Goal: Contribute content

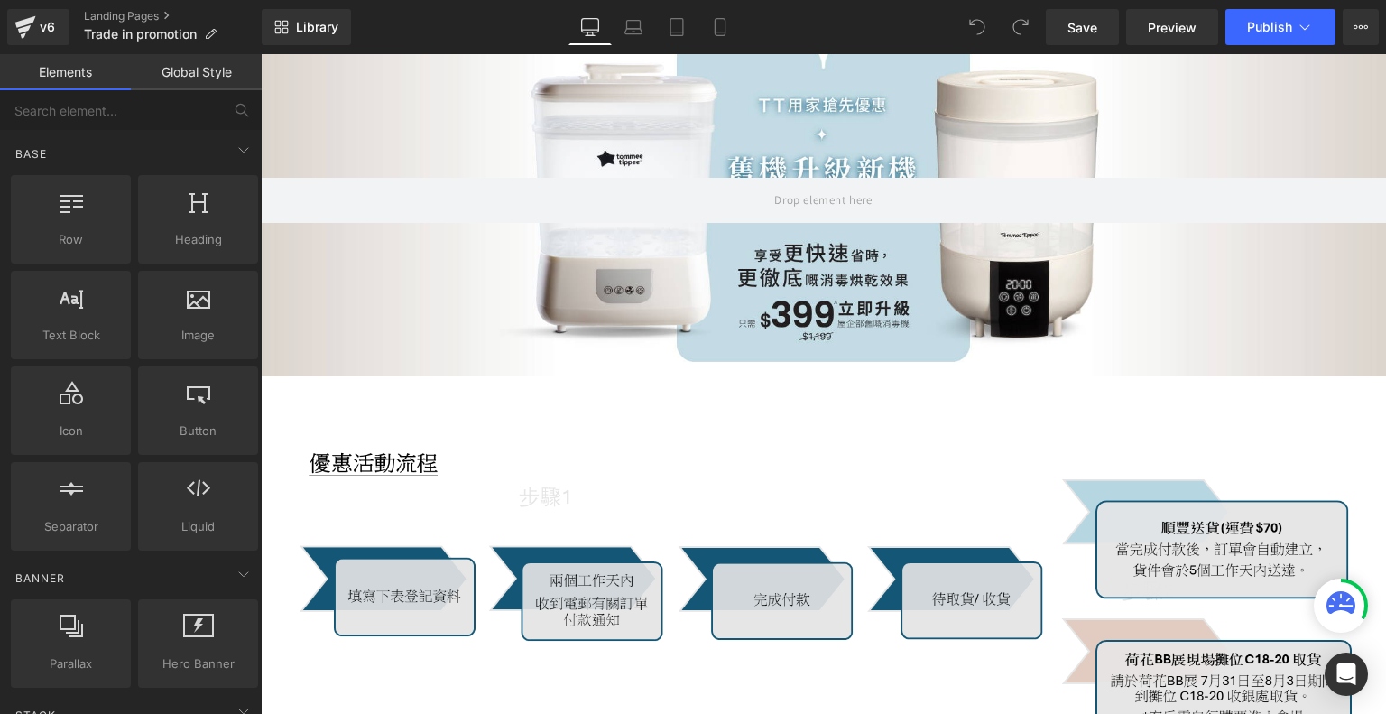
scroll to position [271, 0]
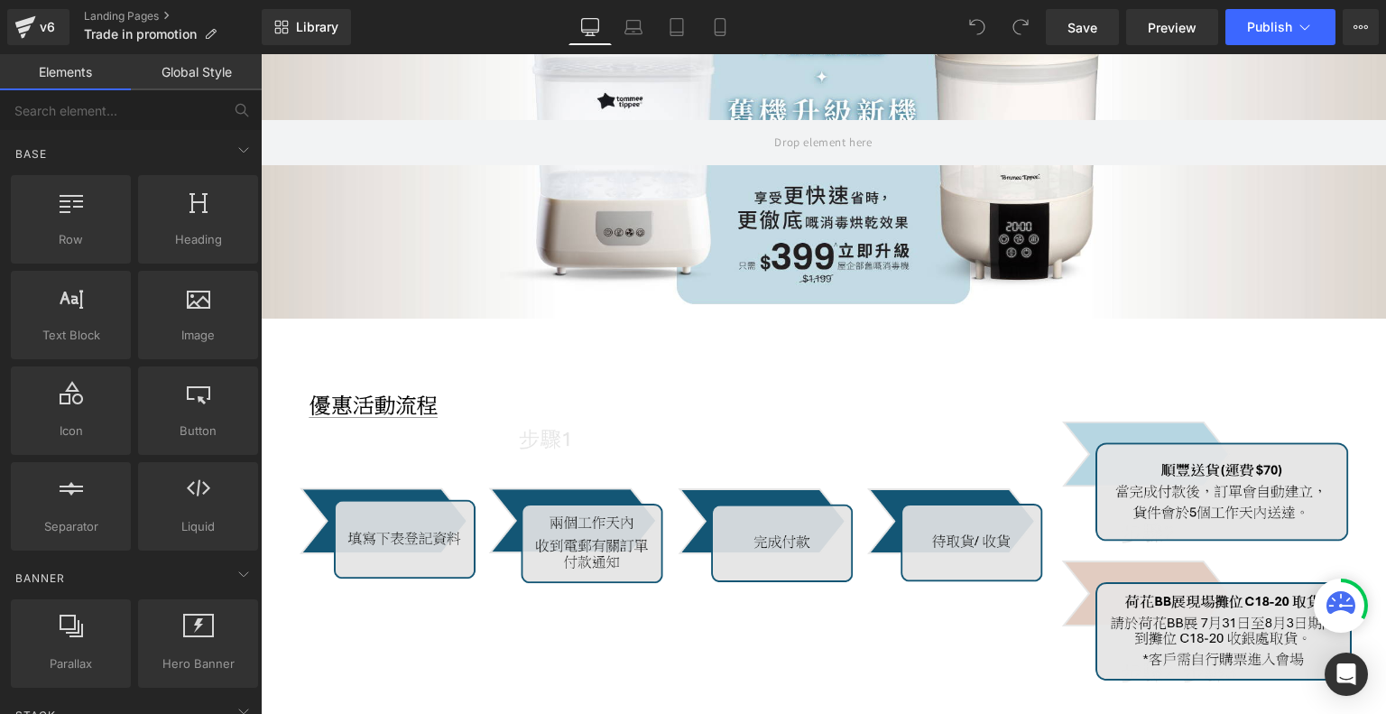
click at [551, 494] on img at bounding box center [824, 532] width 1056 height 372
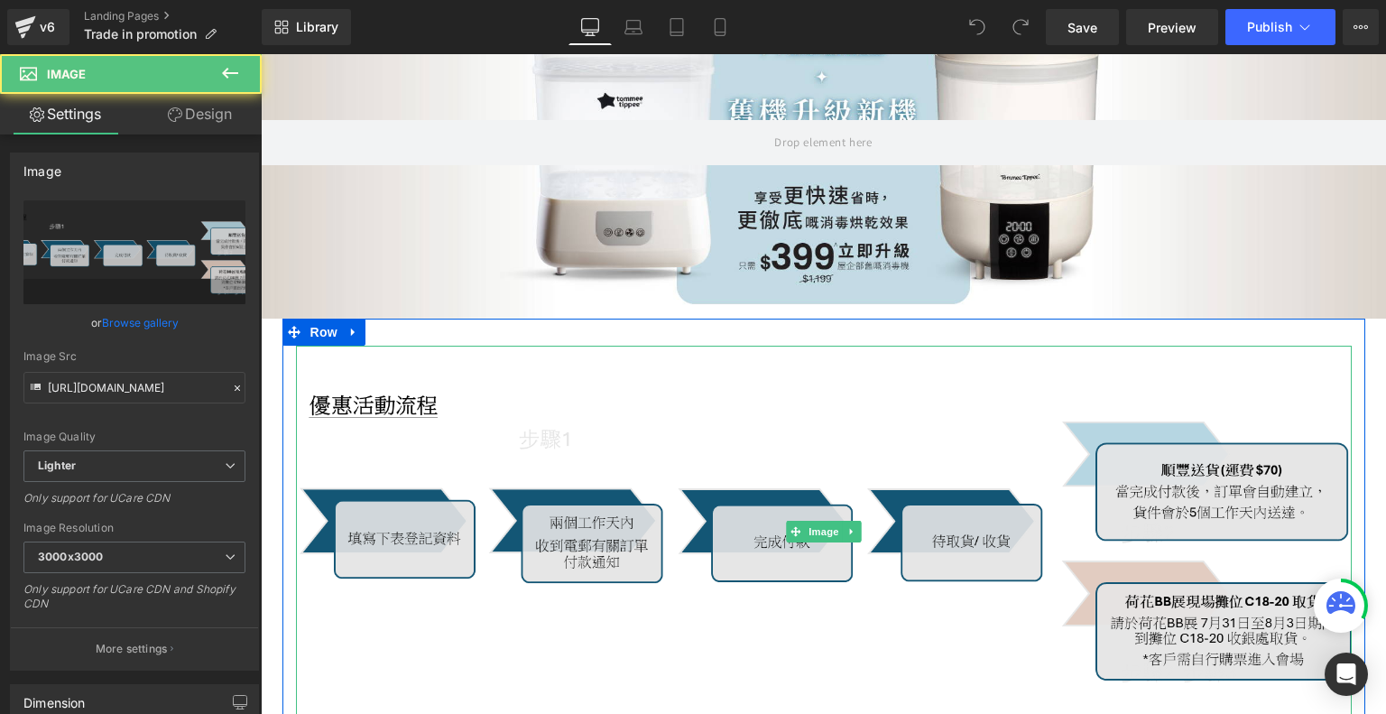
click at [654, 504] on img at bounding box center [824, 532] width 1056 height 372
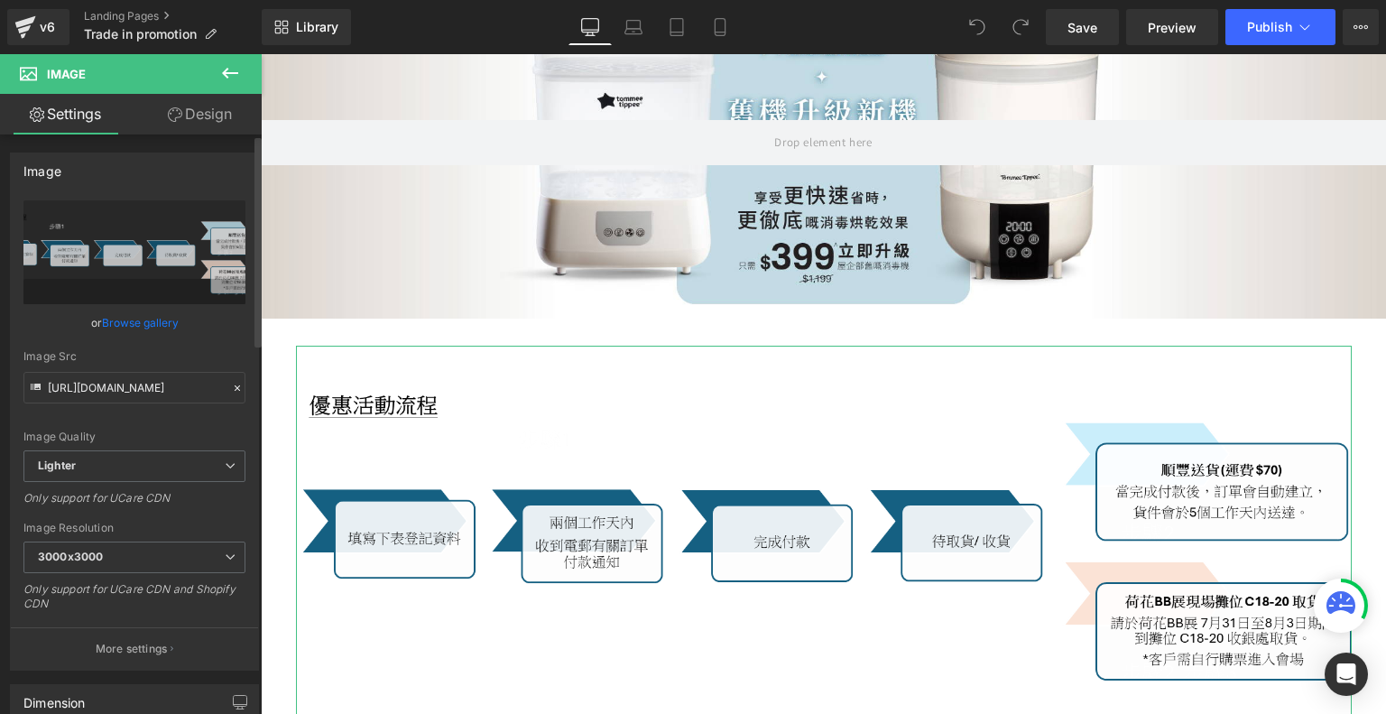
click at [134, 320] on link "Browse gallery" at bounding box center [140, 323] width 77 height 32
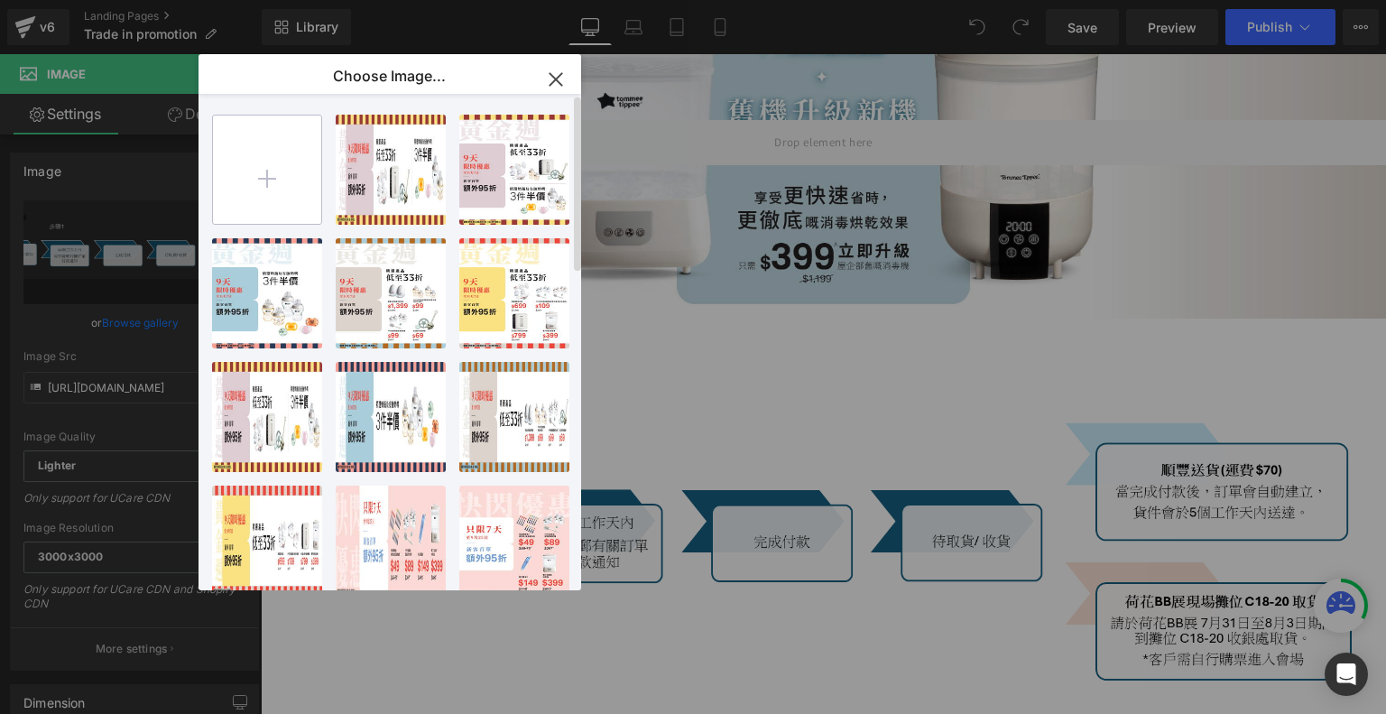
click at [303, 169] on input "file" at bounding box center [267, 170] width 108 height 108
type input "C:\fakepath\tradein_Oct_V2.jpg"
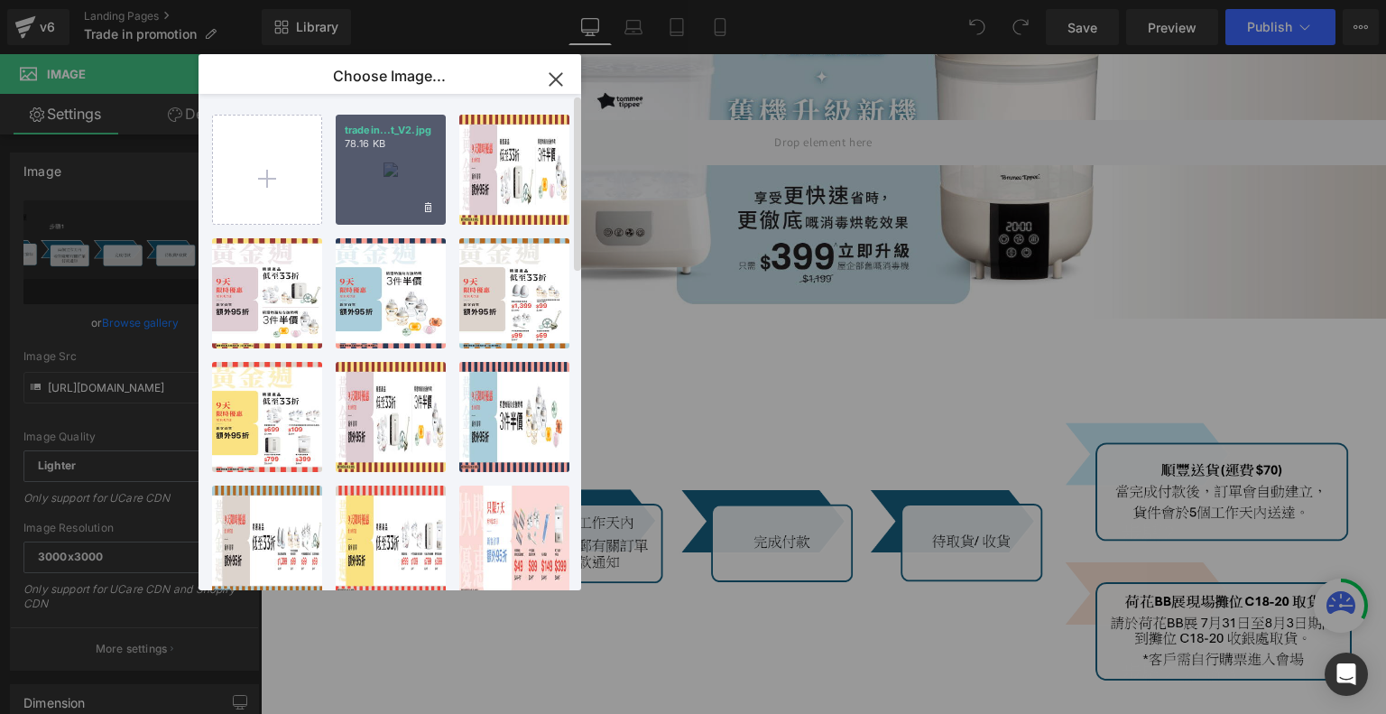
click at [366, 165] on div "tradein...t_V2.jpg 78.16 KB" at bounding box center [391, 170] width 110 height 110
type input "[URL][DOMAIN_NAME]"
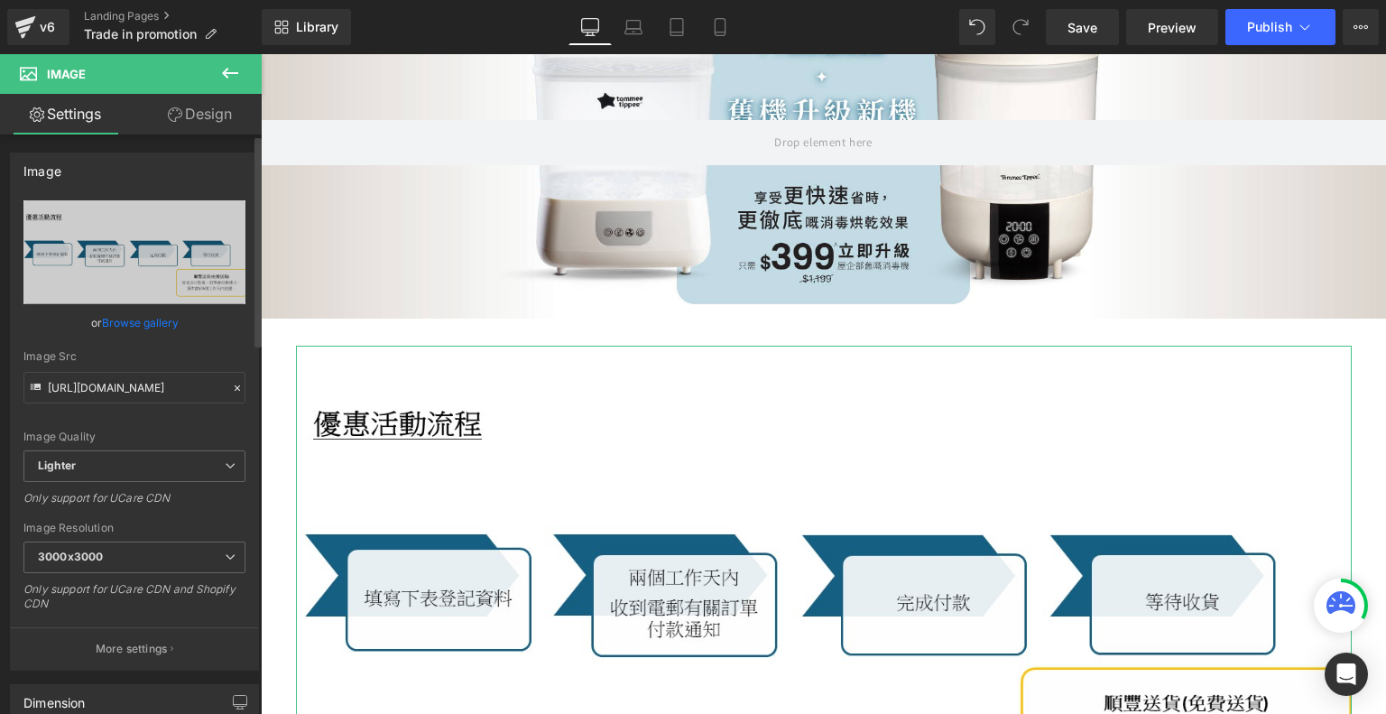
click at [134, 326] on link "Browse gallery" at bounding box center [140, 323] width 77 height 32
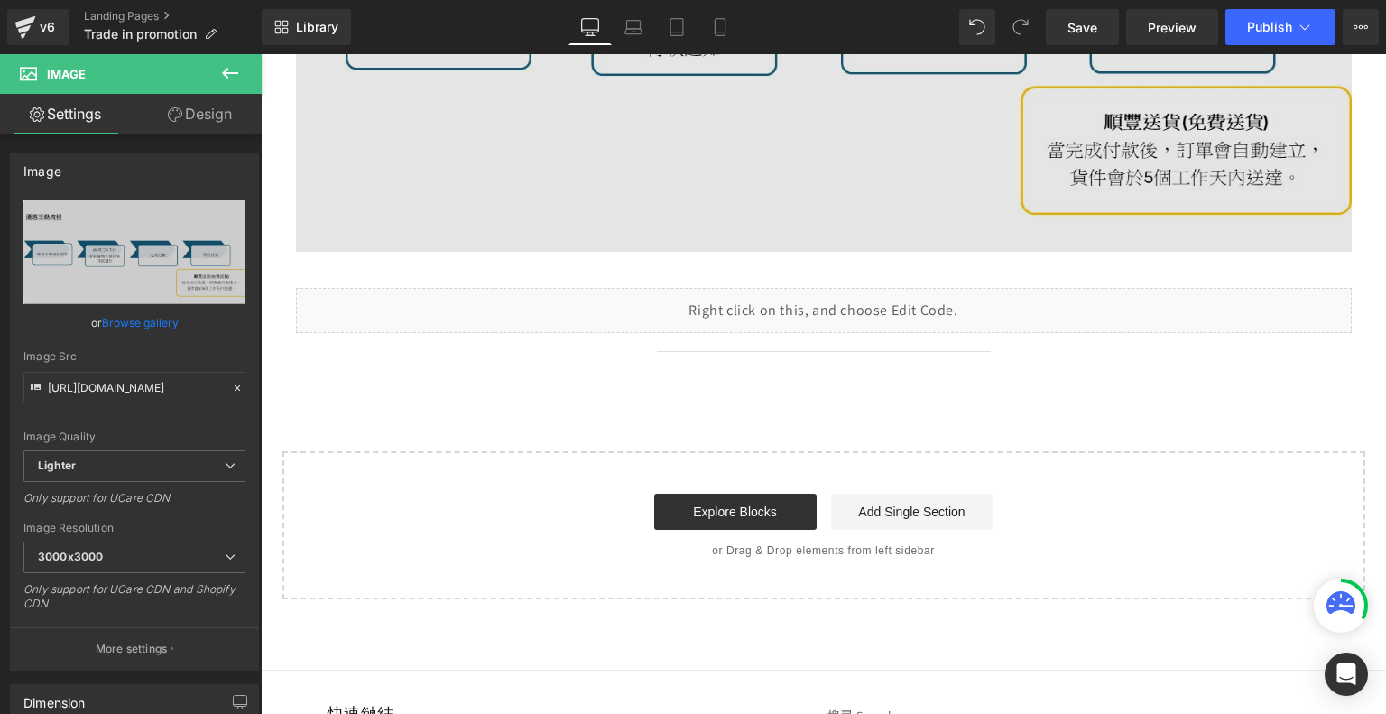
scroll to position [812, 0]
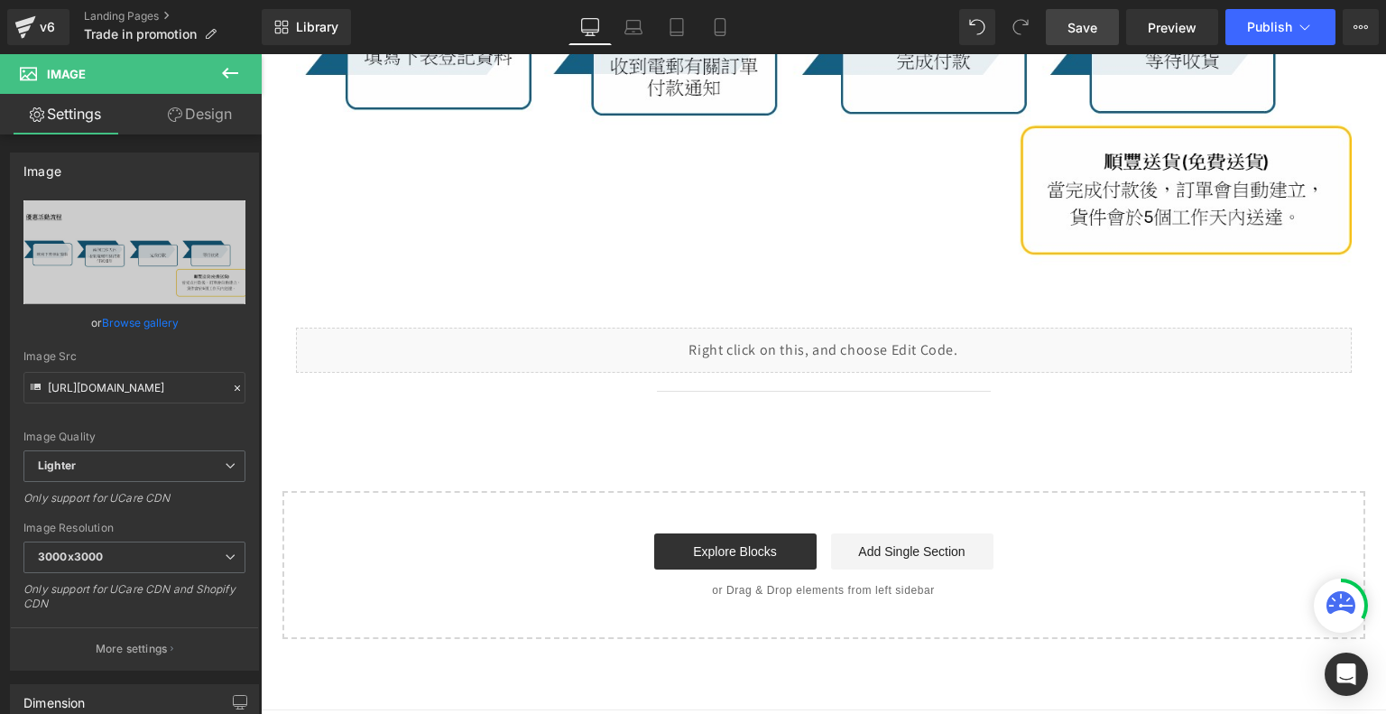
click at [1094, 18] on span "Save" at bounding box center [1083, 27] width 30 height 19
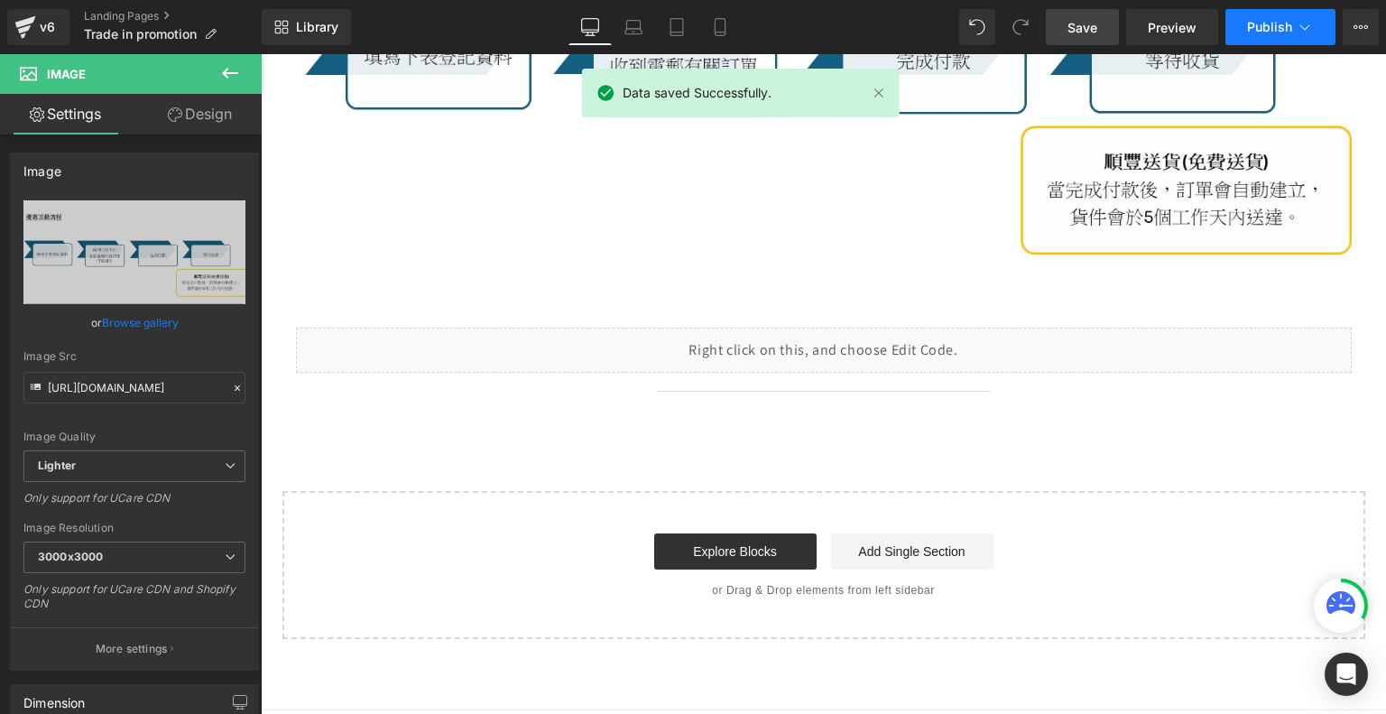
click at [1247, 30] on span "Publish" at bounding box center [1269, 27] width 45 height 14
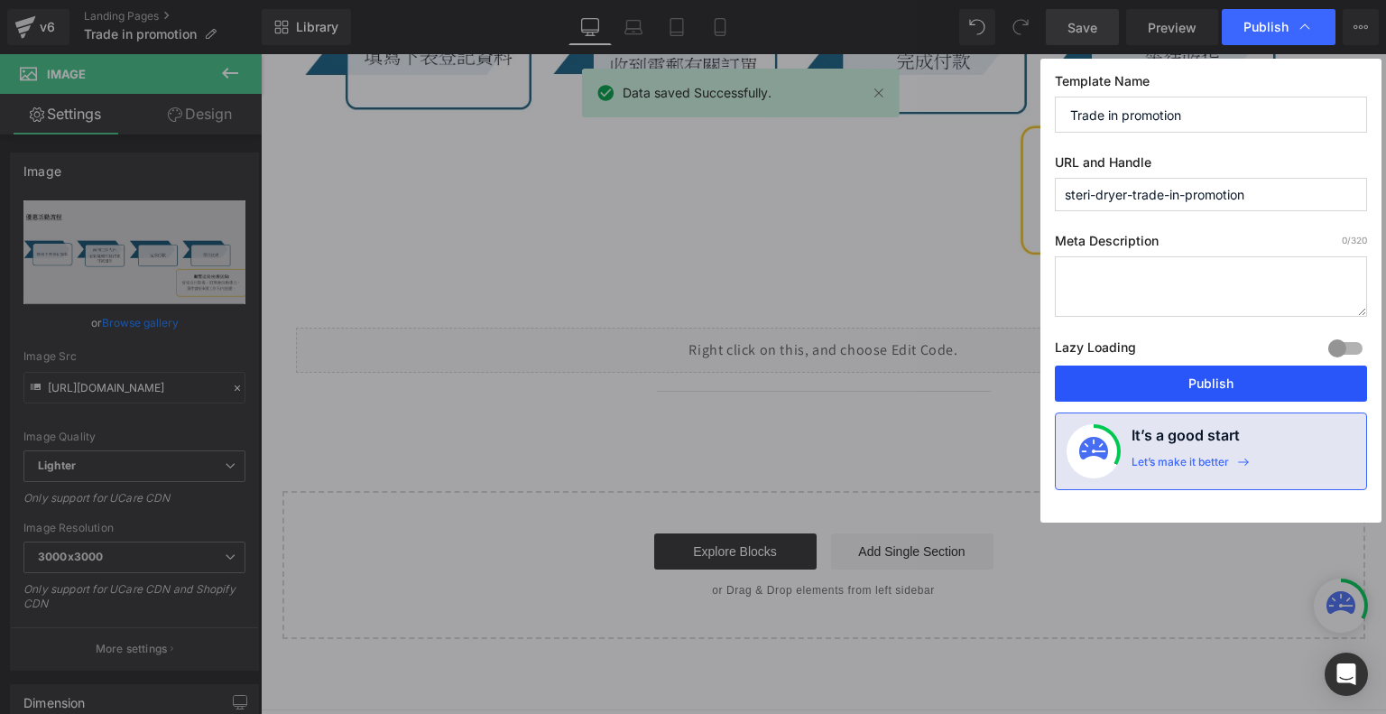
click at [1165, 379] on button "Publish" at bounding box center [1211, 384] width 312 height 36
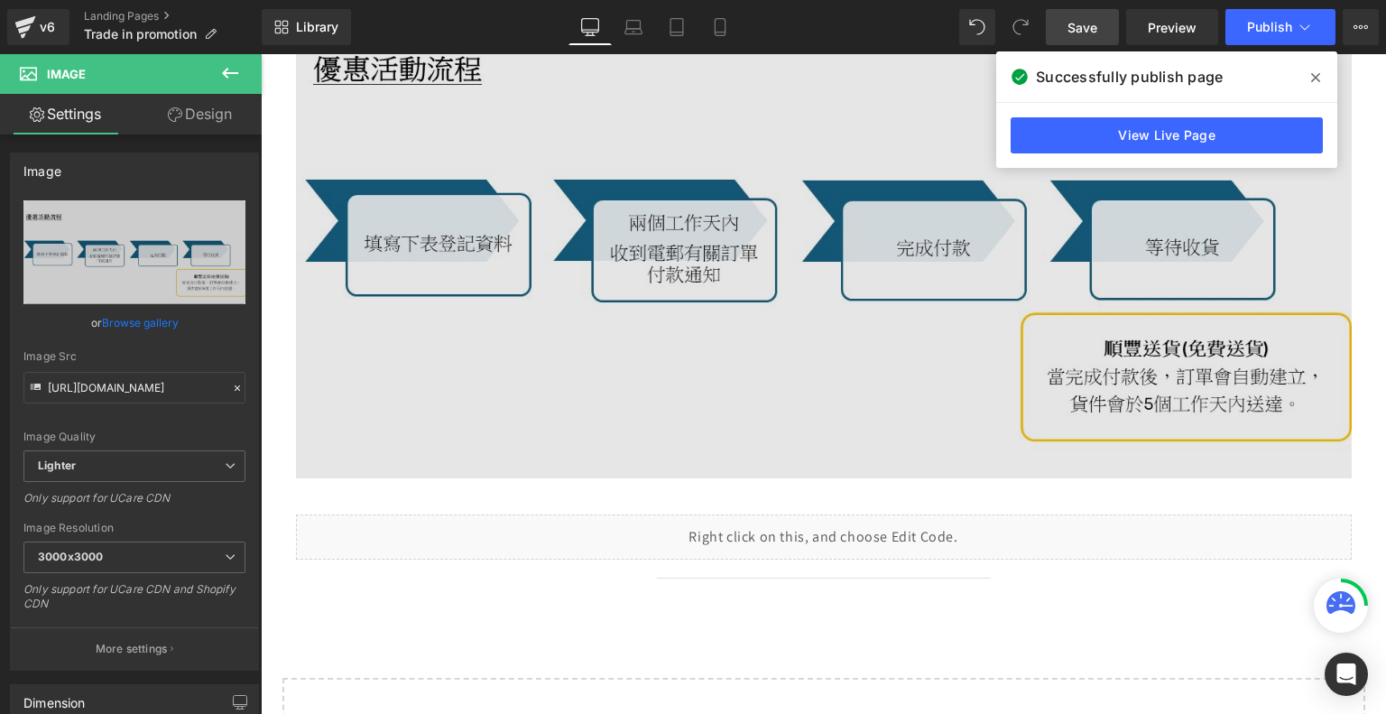
scroll to position [542, 0]
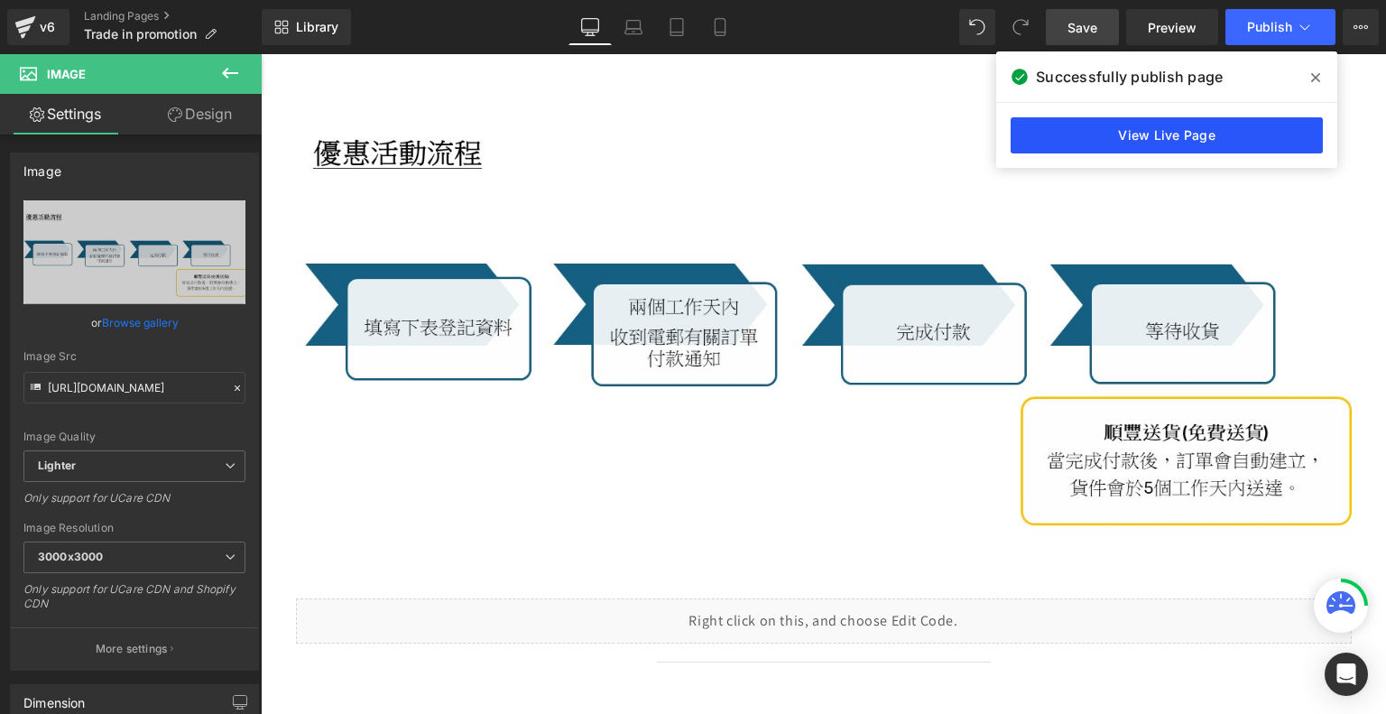
click at [1161, 134] on link "View Live Page" at bounding box center [1167, 135] width 312 height 36
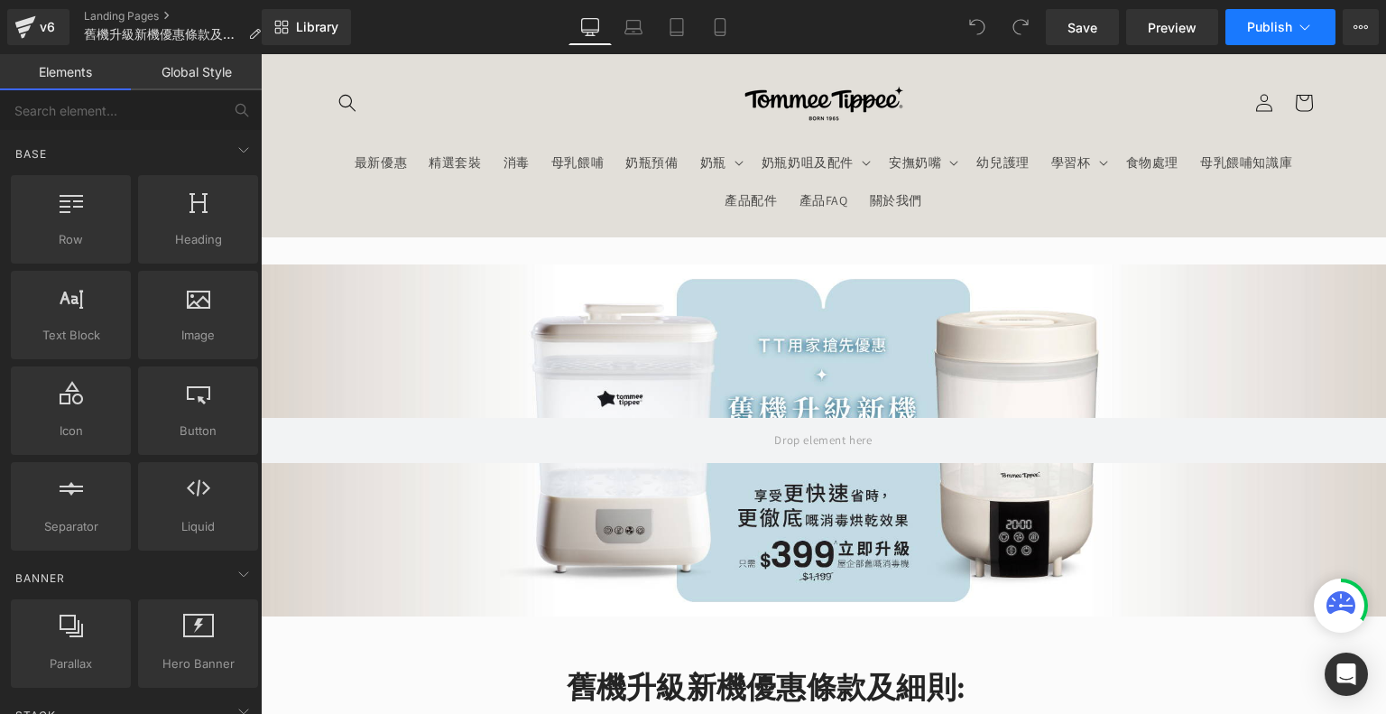
click at [1282, 24] on span "Publish" at bounding box center [1269, 27] width 45 height 14
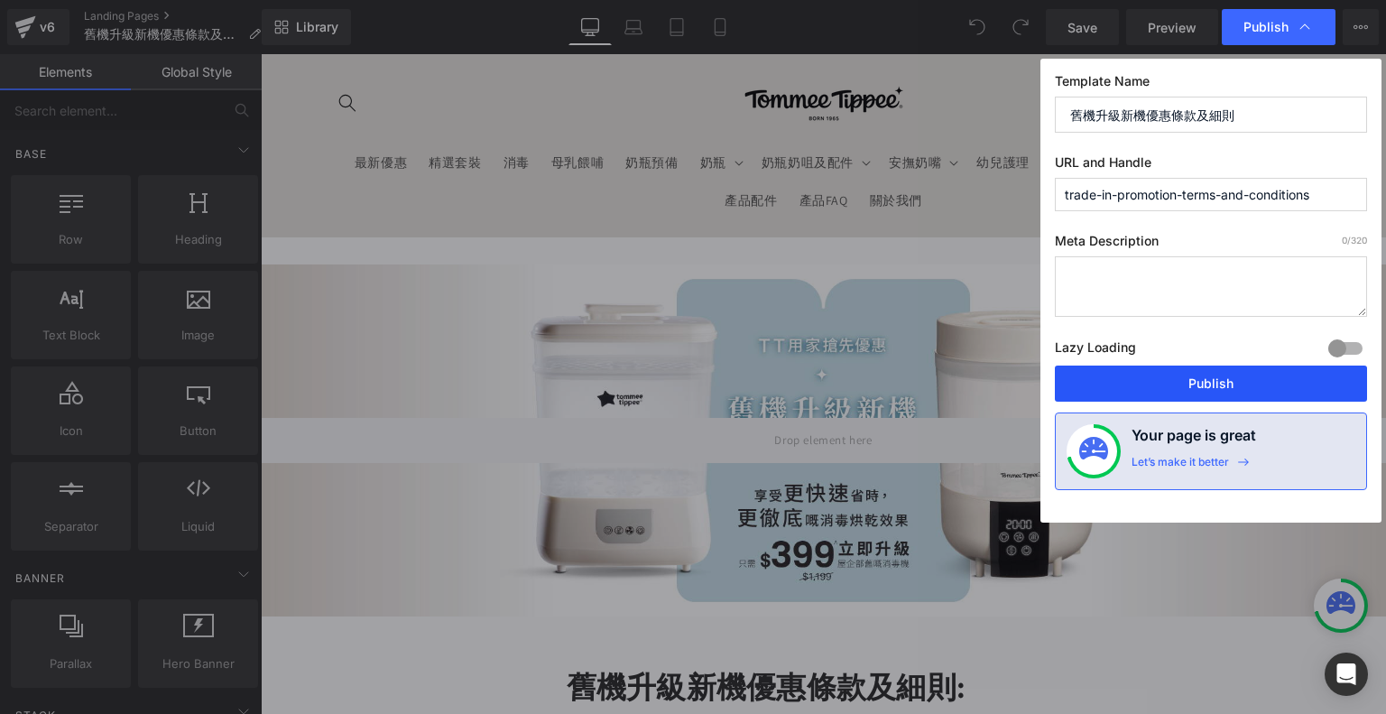
click at [1191, 376] on button "Publish" at bounding box center [1211, 384] width 312 height 36
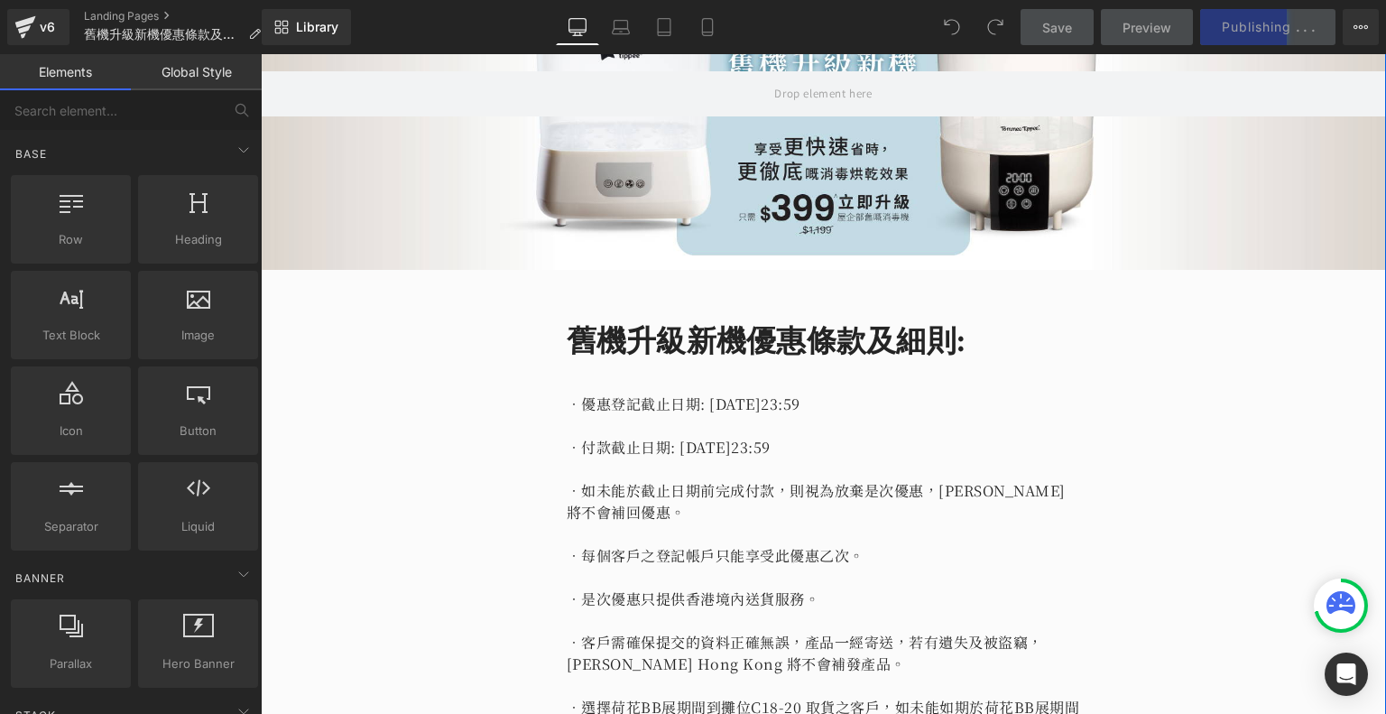
scroll to position [361, 0]
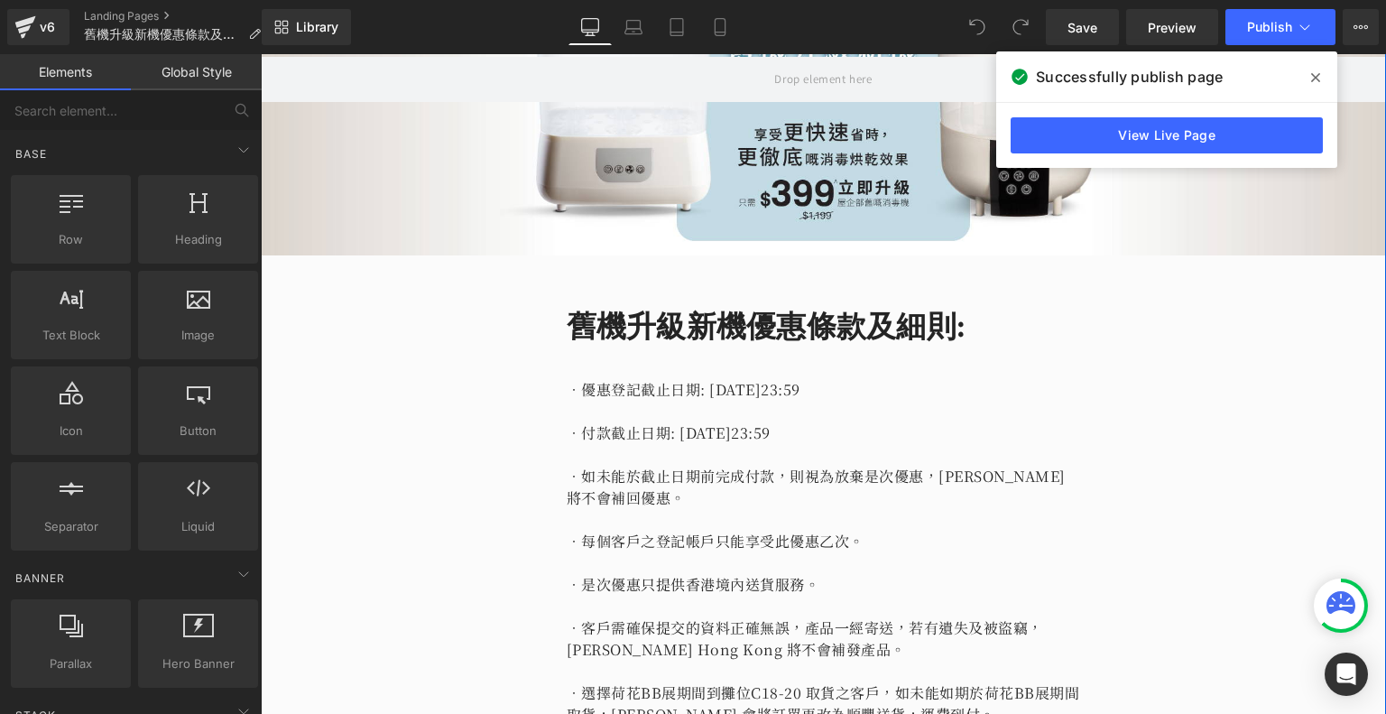
click at [581, 423] on p "•付款截止日期: 2025年7月30日晚上23:59​" at bounding box center [824, 433] width 514 height 22
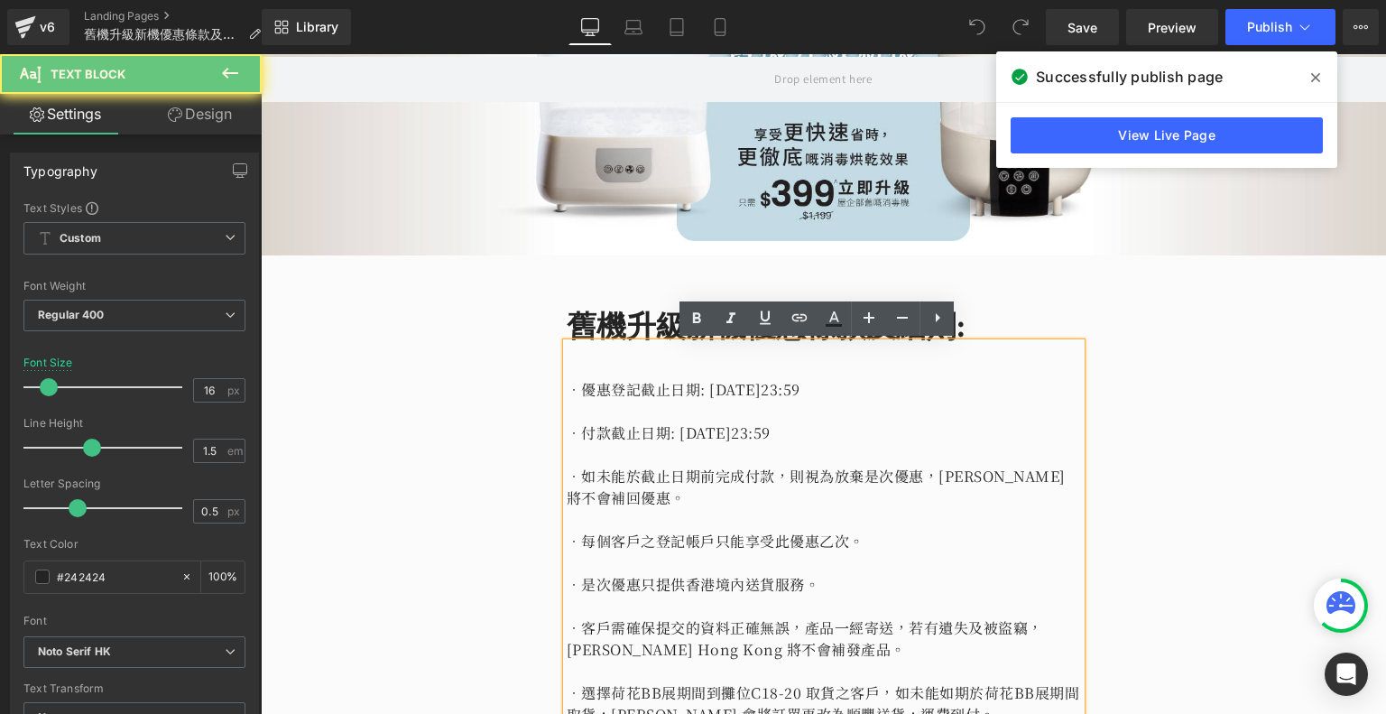
click at [622, 405] on p at bounding box center [824, 412] width 514 height 22
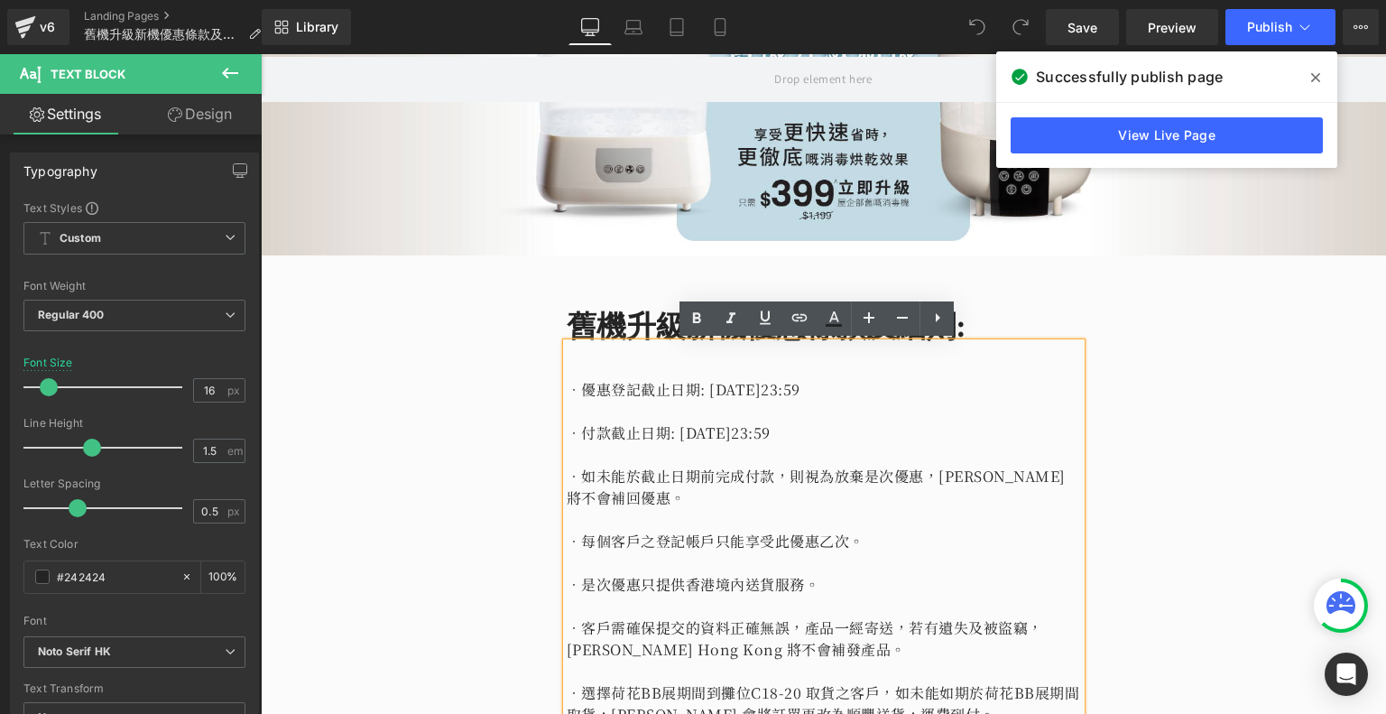
drag, startPoint x: 583, startPoint y: 388, endPoint x: 935, endPoint y: 380, distance: 352.1
click at [935, 380] on p "•優惠登記截止日期: 2025年7月27日晚上23:59​" at bounding box center [824, 390] width 514 height 22
click at [905, 384] on p "•優惠登記截止日期: 2025年7月27日晚上23:59​" at bounding box center [824, 390] width 514 height 22
drag, startPoint x: 865, startPoint y: 385, endPoint x: 592, endPoint y: 389, distance: 272.6
click at [584, 390] on p "•優惠登記截止日期: 2025年7月27日晚上23:59​" at bounding box center [824, 390] width 514 height 22
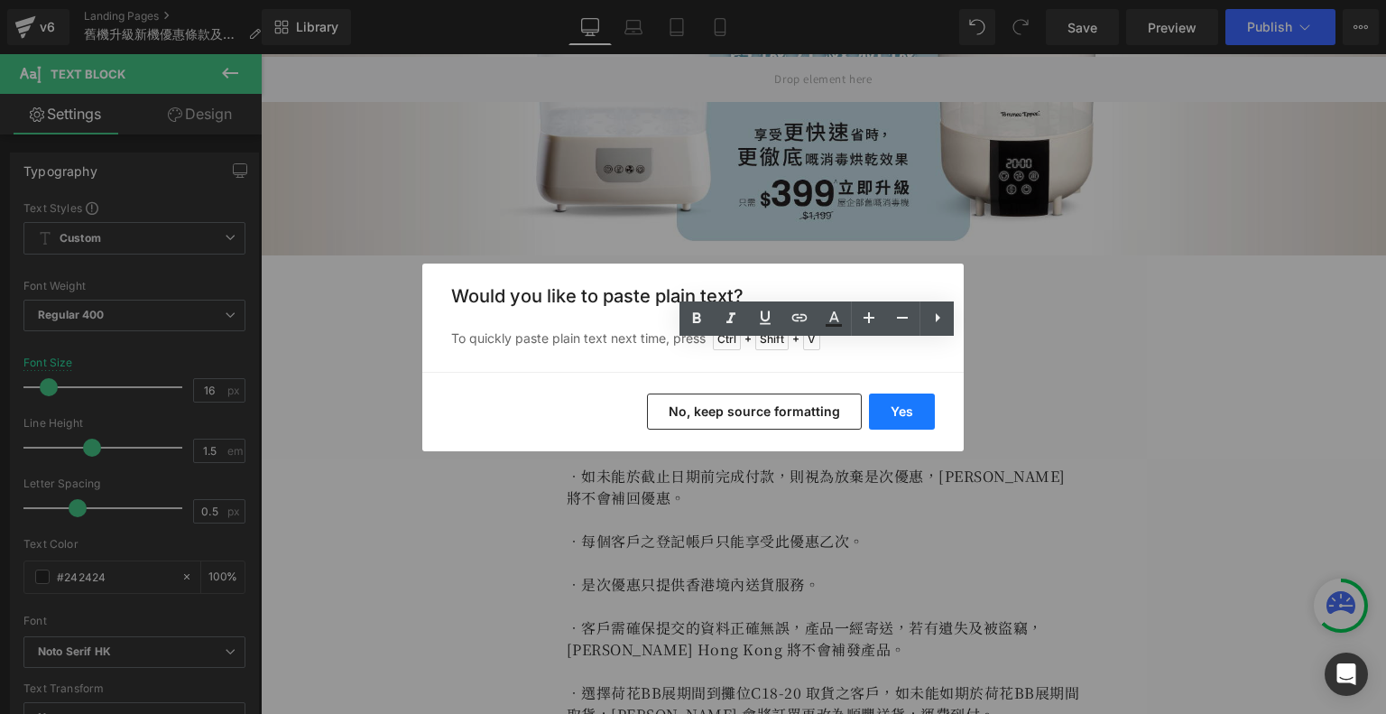
click at [903, 407] on button "Yes" at bounding box center [902, 412] width 66 height 36
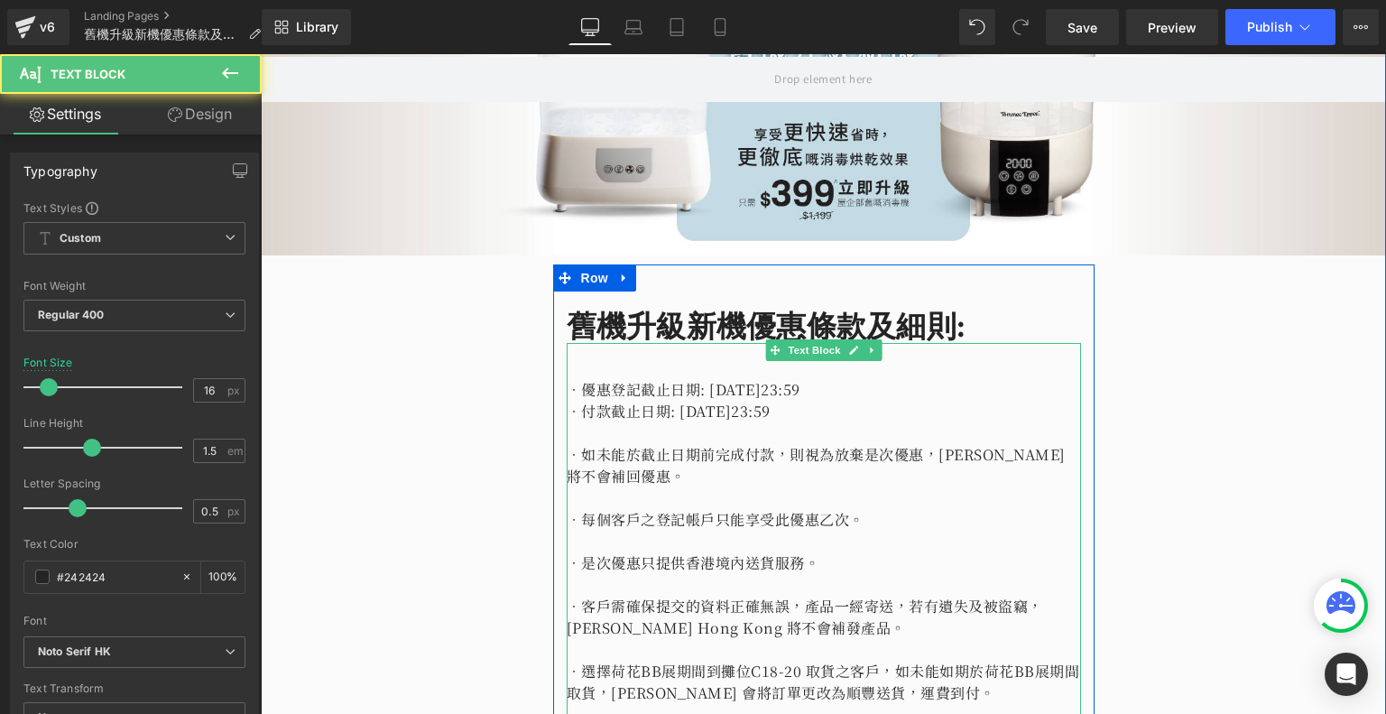
click at [926, 386] on p "•優惠登記截止日期: 2025年12月31日晚上23:59" at bounding box center [824, 390] width 514 height 22
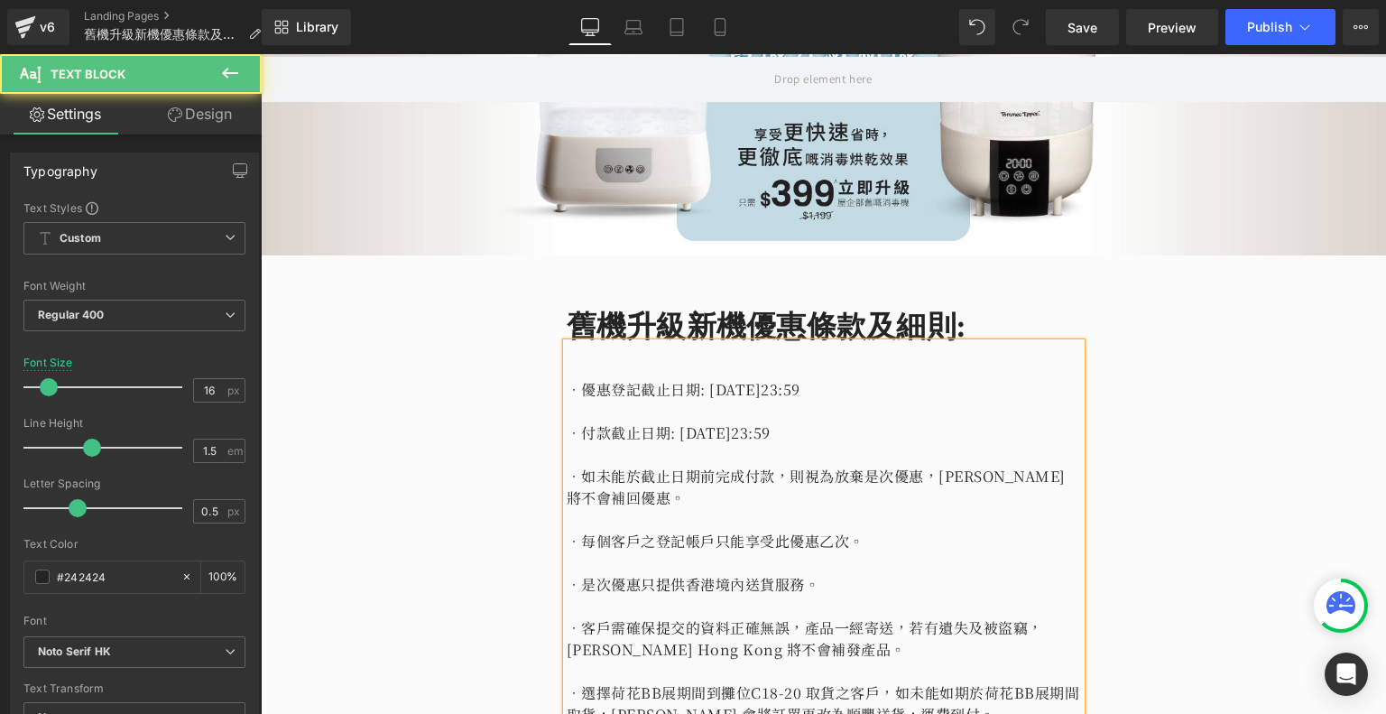
drag, startPoint x: 643, startPoint y: 403, endPoint x: 592, endPoint y: 421, distance: 53.4
click at [641, 403] on p at bounding box center [824, 412] width 514 height 22
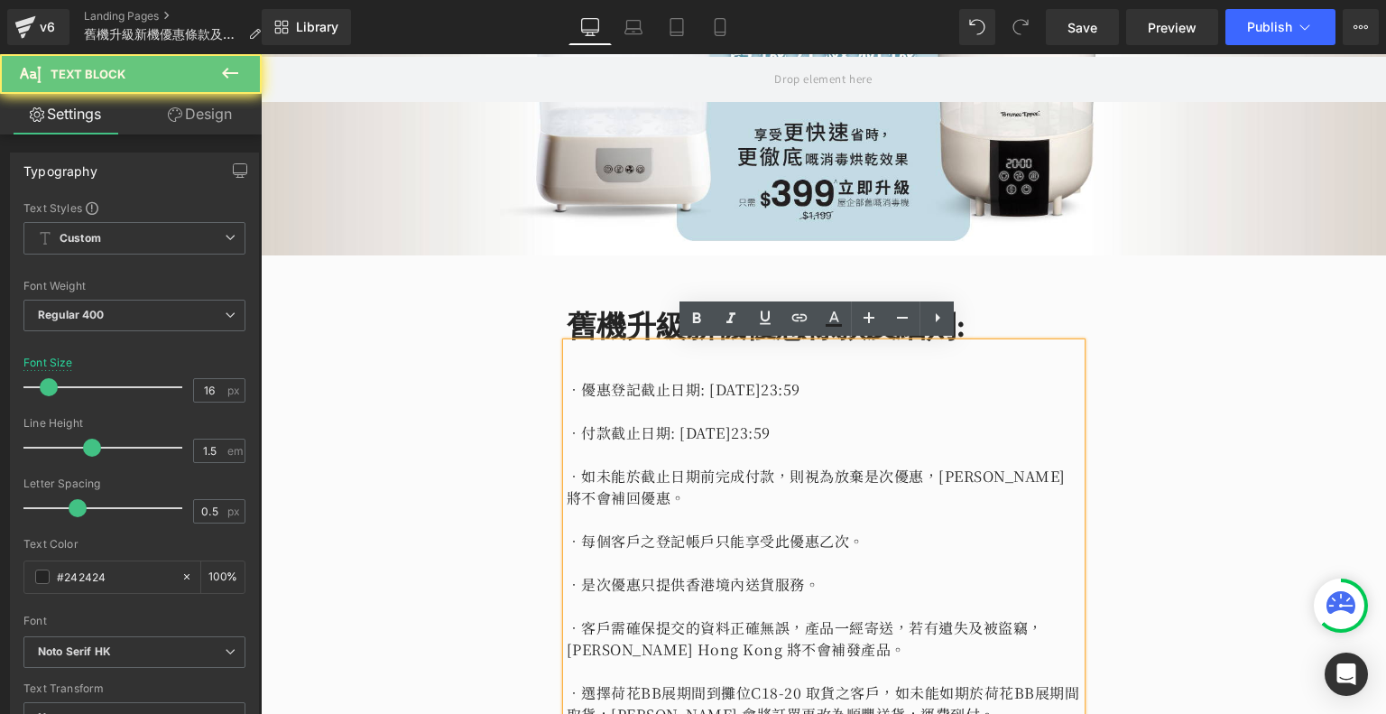
drag, startPoint x: 577, startPoint y: 431, endPoint x: 881, endPoint y: 427, distance: 304.2
click at [881, 427] on p "•付款截止日期: 2025年7月30日晚上23:59​" at bounding box center [824, 433] width 514 height 22
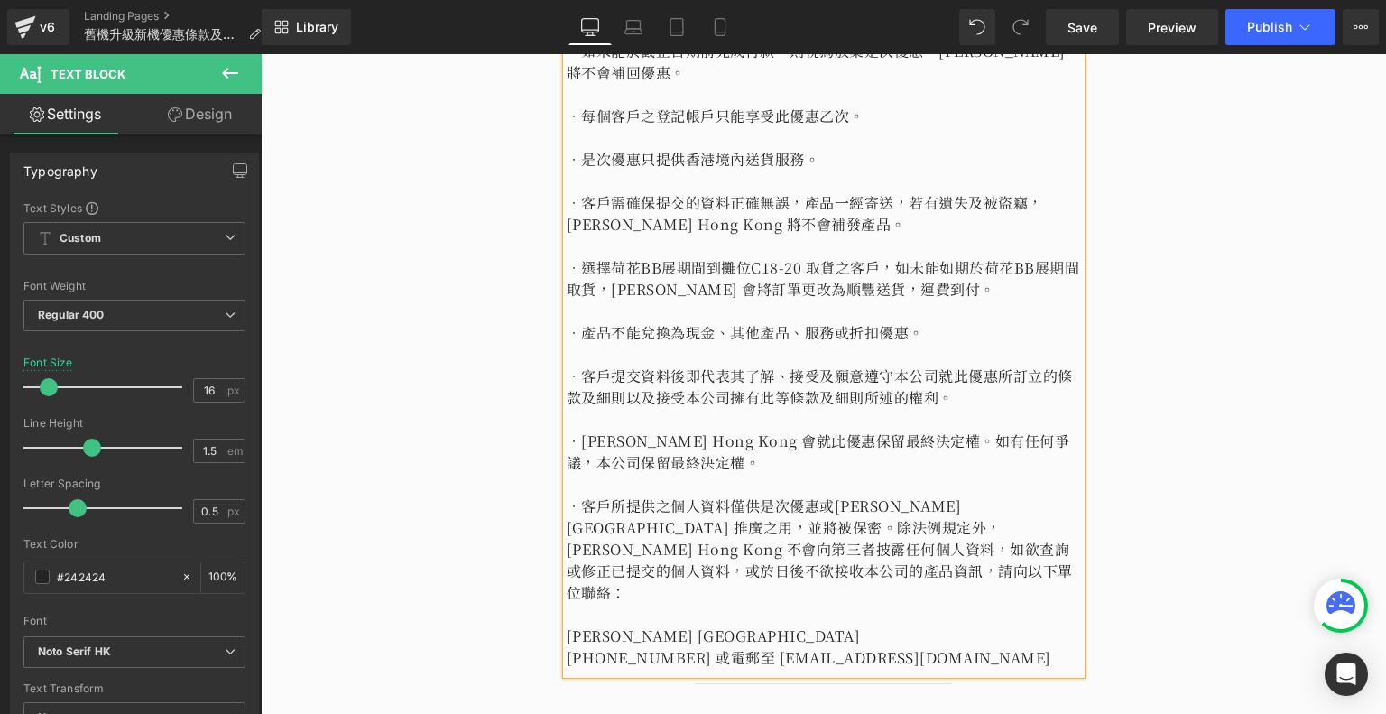
scroll to position [812, 0]
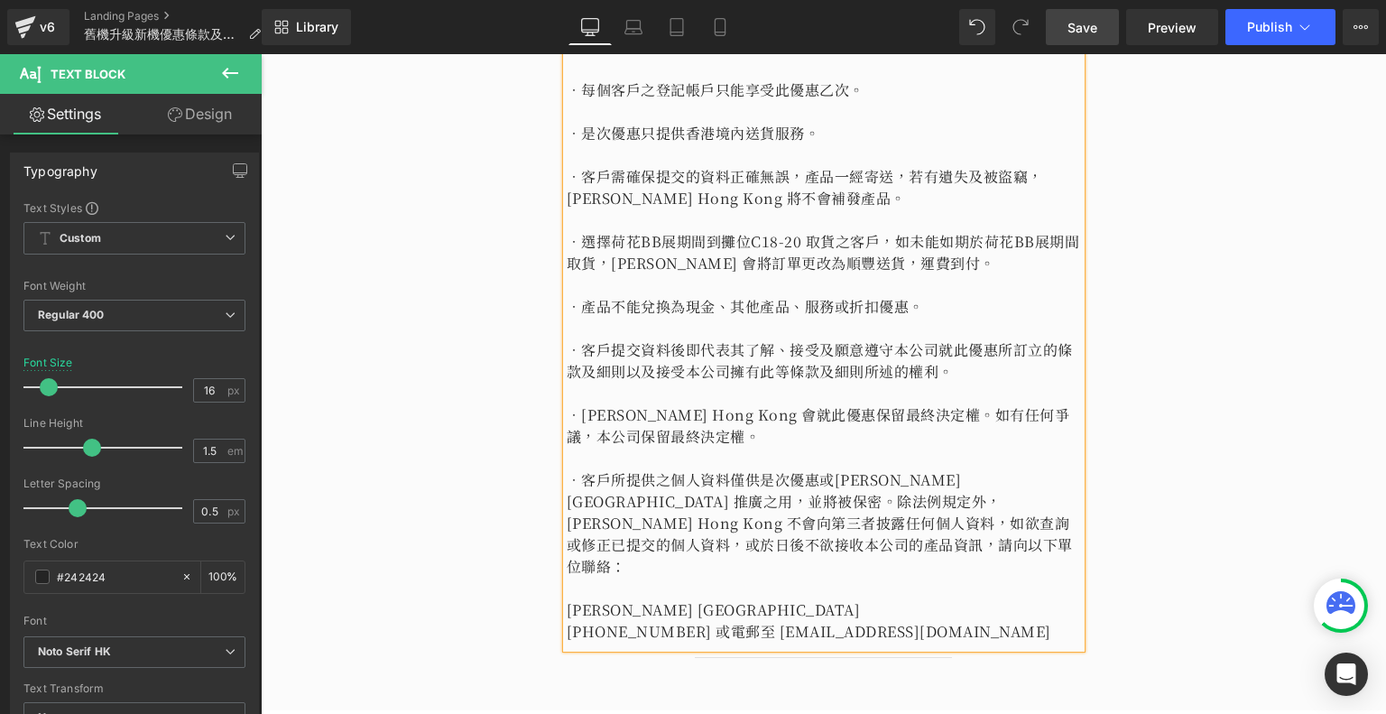
drag, startPoint x: 1094, startPoint y: 32, endPoint x: 813, endPoint y: 12, distance: 281.4
click at [1094, 32] on span "Save" at bounding box center [1083, 27] width 30 height 19
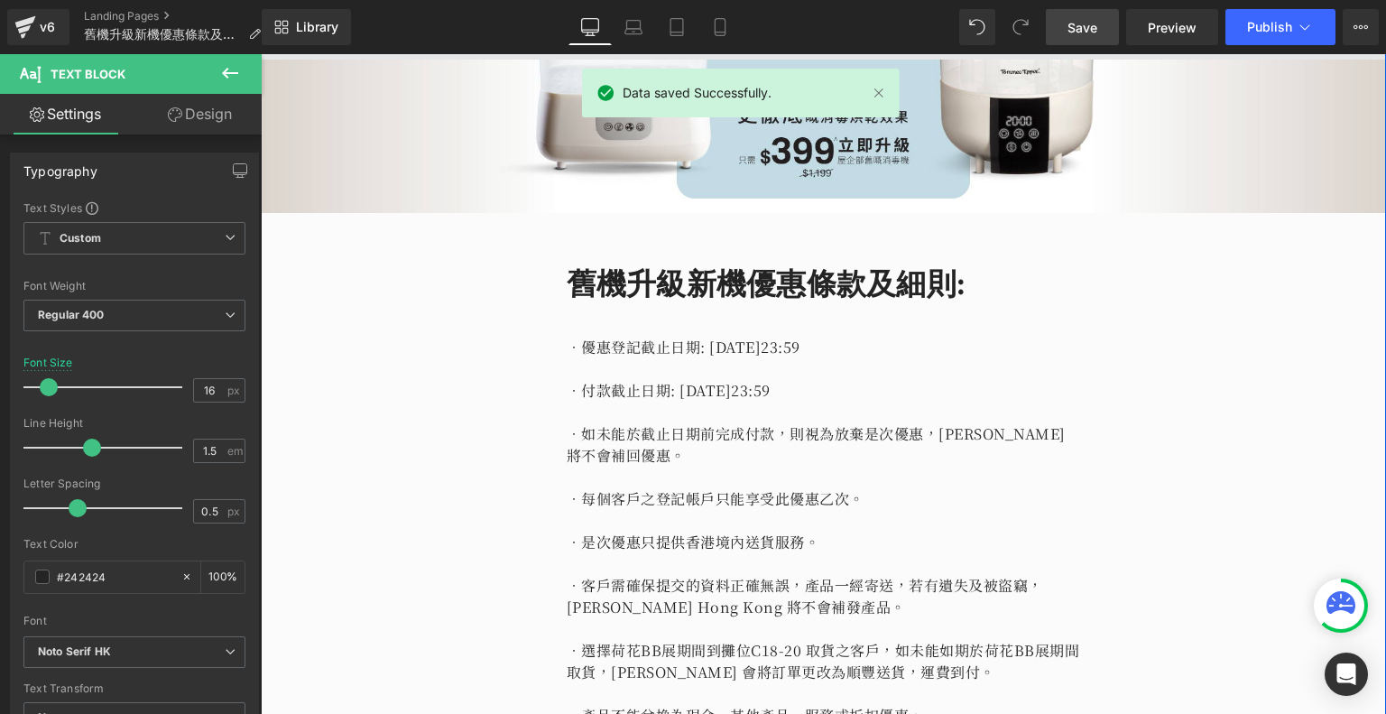
scroll to position [361, 0]
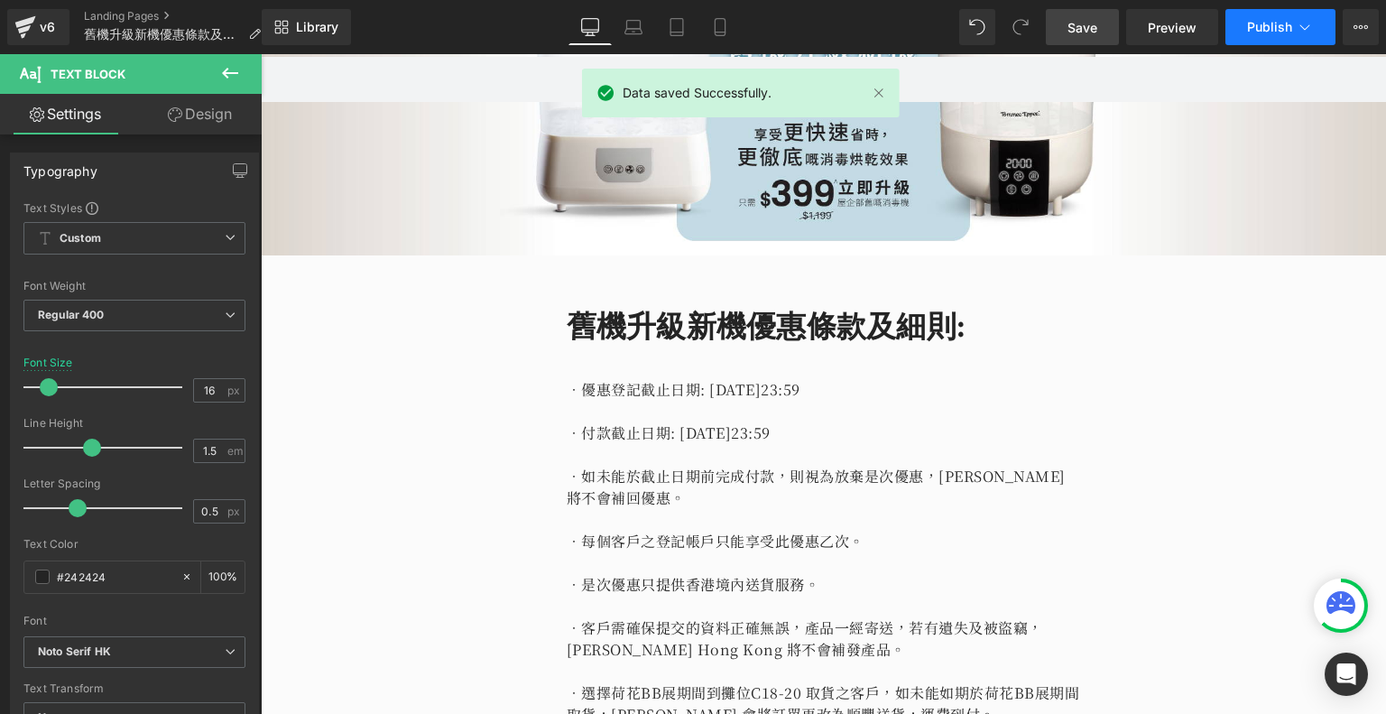
click at [1280, 34] on button "Publish" at bounding box center [1281, 27] width 110 height 36
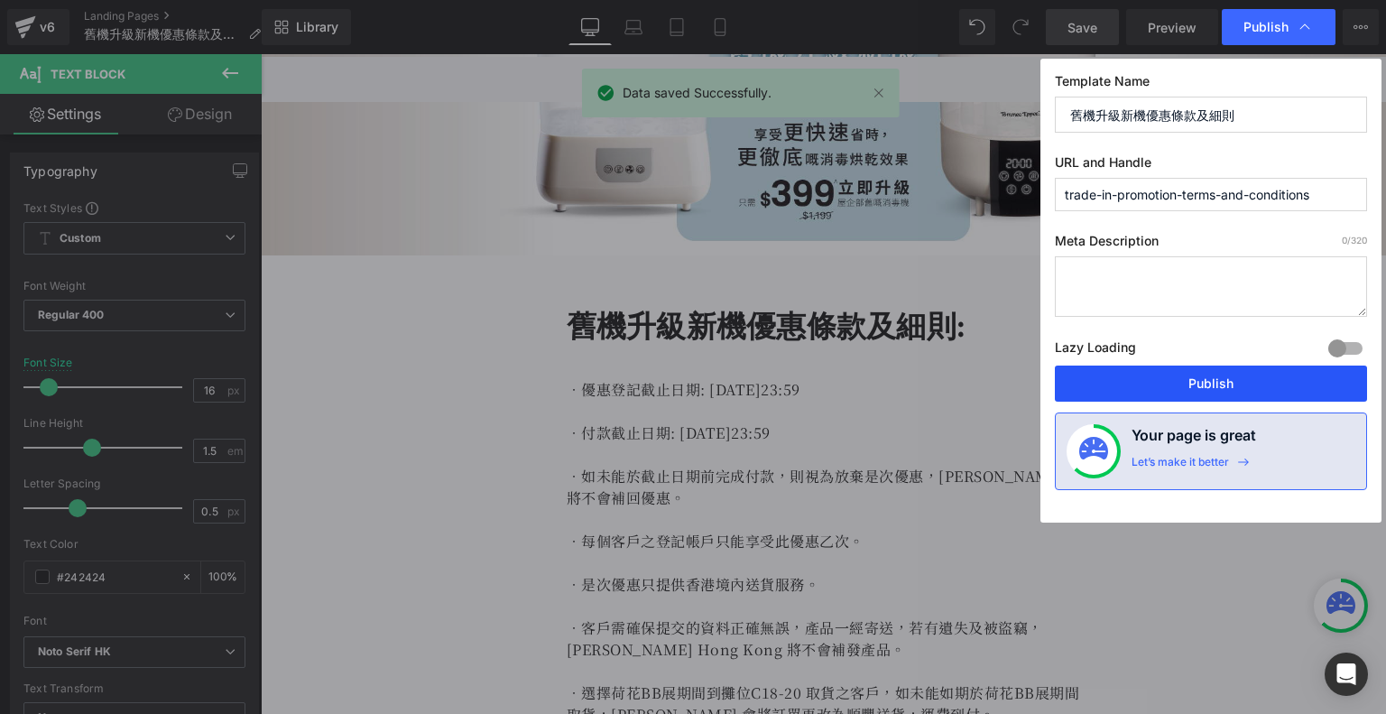
click at [1182, 383] on button "Publish" at bounding box center [1211, 384] width 312 height 36
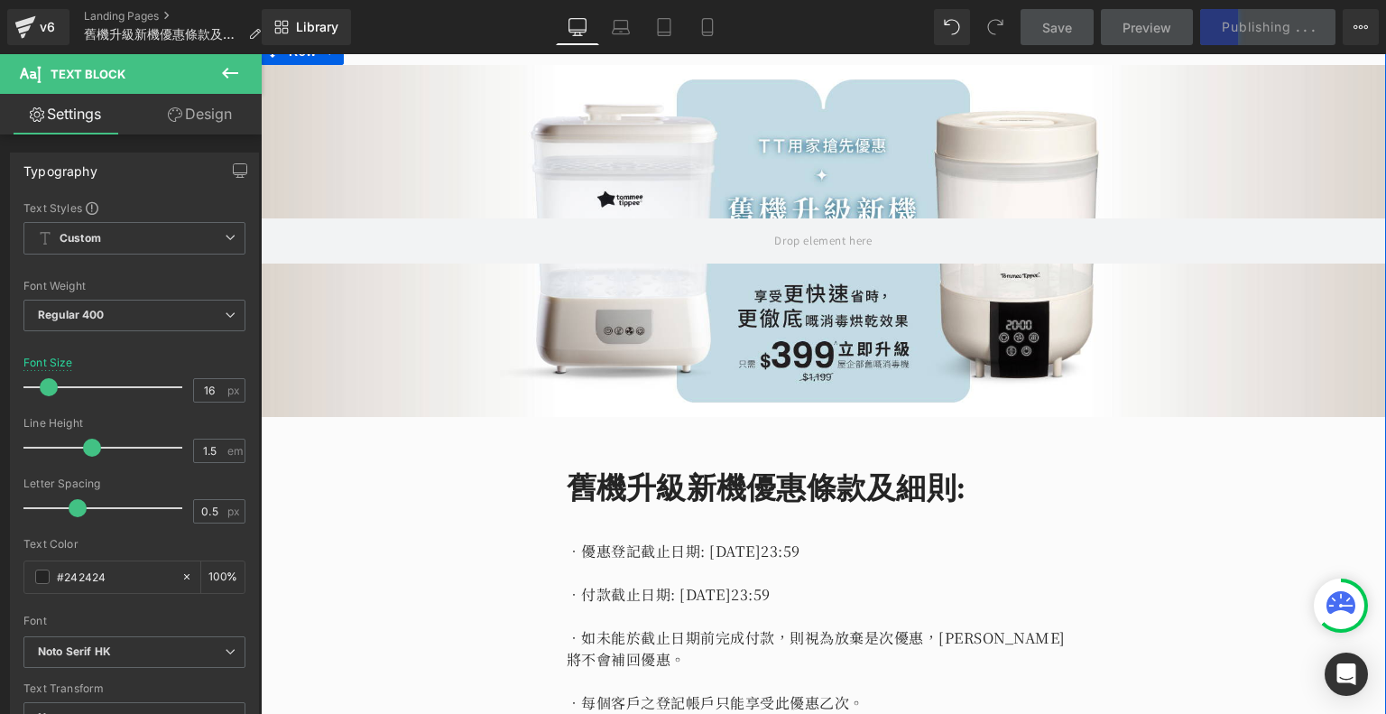
scroll to position [0, 0]
